Goal: Information Seeking & Learning: Find specific page/section

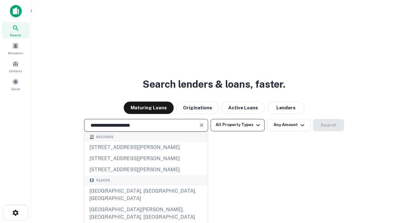
click at [146, 204] on div "[GEOGRAPHIC_DATA], [GEOGRAPHIC_DATA], [GEOGRAPHIC_DATA]" at bounding box center [145, 195] width 123 height 19
type input "**********"
click at [237, 125] on button "All Property Types" at bounding box center [237, 125] width 54 height 12
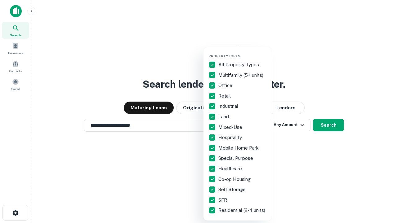
click at [242, 52] on button "button" at bounding box center [242, 52] width 68 height 0
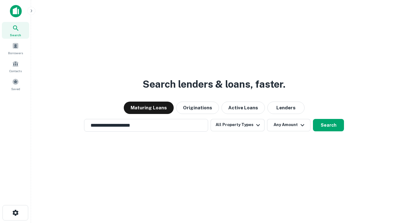
scroll to position [10, 0]
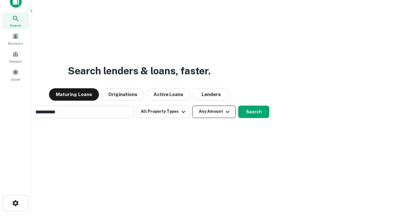
click at [192, 106] on button "Any Amount" at bounding box center [213, 112] width 43 height 12
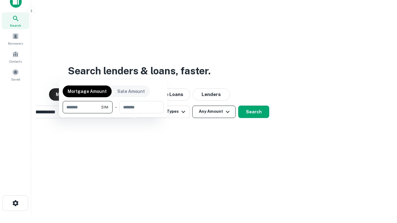
scroll to position [10, 0]
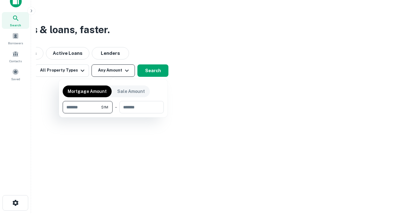
type input "*******"
click at [113, 113] on button "button" at bounding box center [113, 113] width 101 height 0
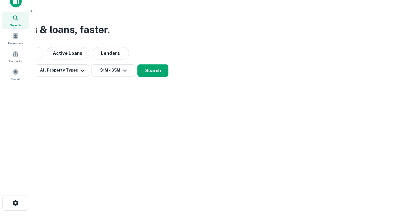
scroll to position [10, 0]
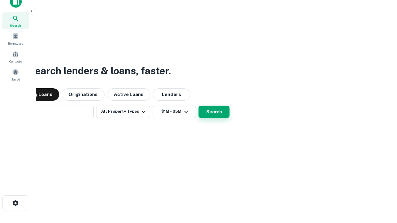
click at [198, 106] on button "Search" at bounding box center [213, 112] width 31 height 12
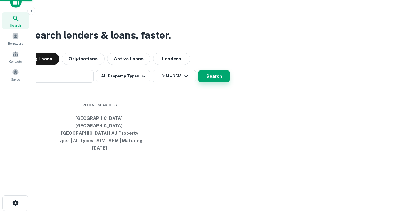
scroll to position [10, 0]
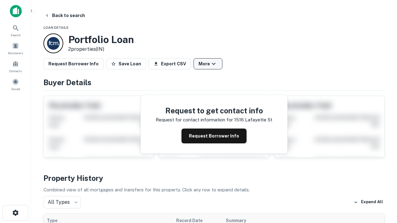
click at [208, 64] on button "More" at bounding box center [207, 63] width 29 height 11
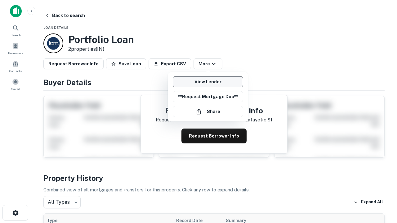
click at [208, 82] on link "View Lender" at bounding box center [208, 81] width 70 height 11
